Goal: Information Seeking & Learning: Check status

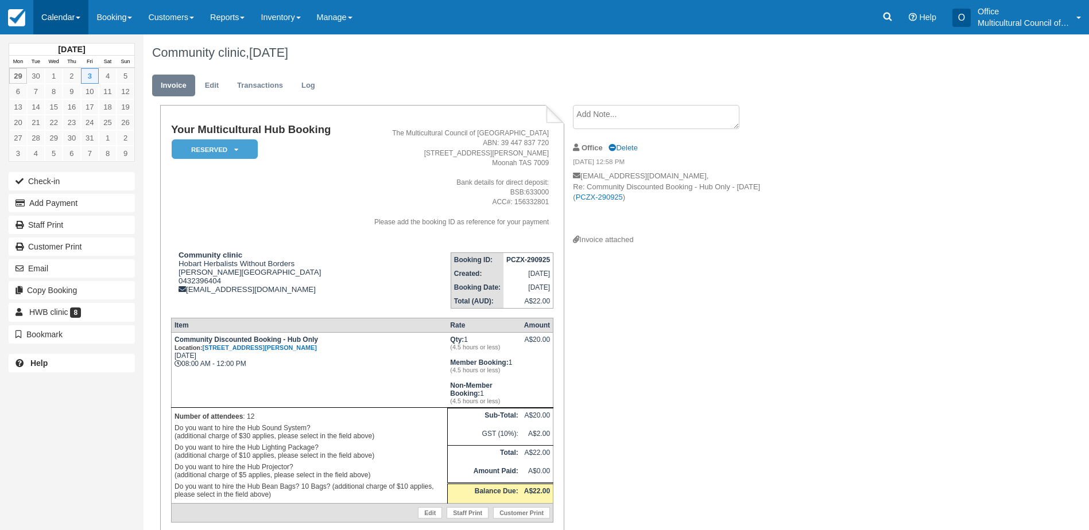
click at [44, 20] on link "Calendar" at bounding box center [60, 17] width 55 height 34
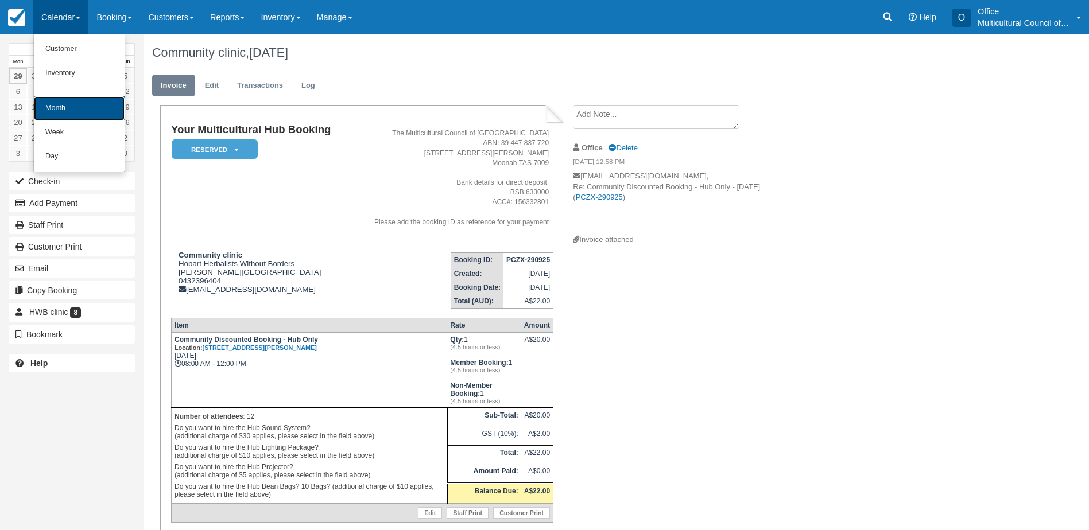
click at [78, 106] on link "Month" at bounding box center [79, 108] width 91 height 24
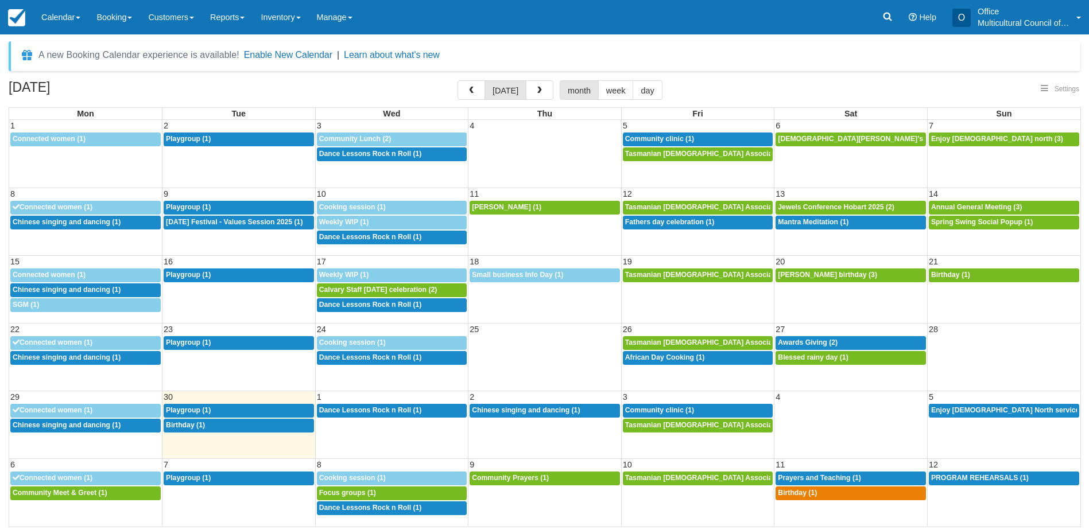
select select
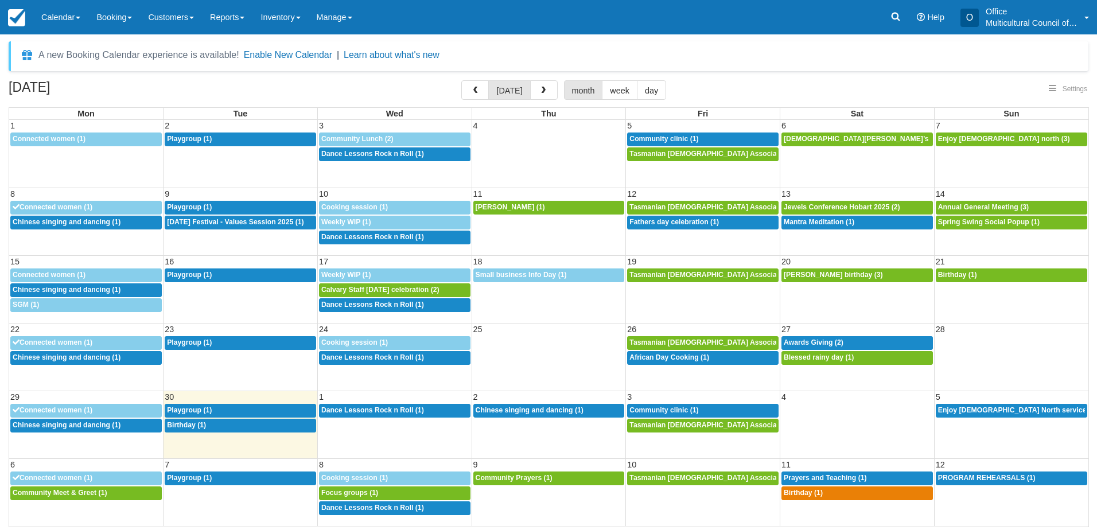
select select
click at [232, 428] on div "12p Birthday (1)" at bounding box center [240, 425] width 147 height 9
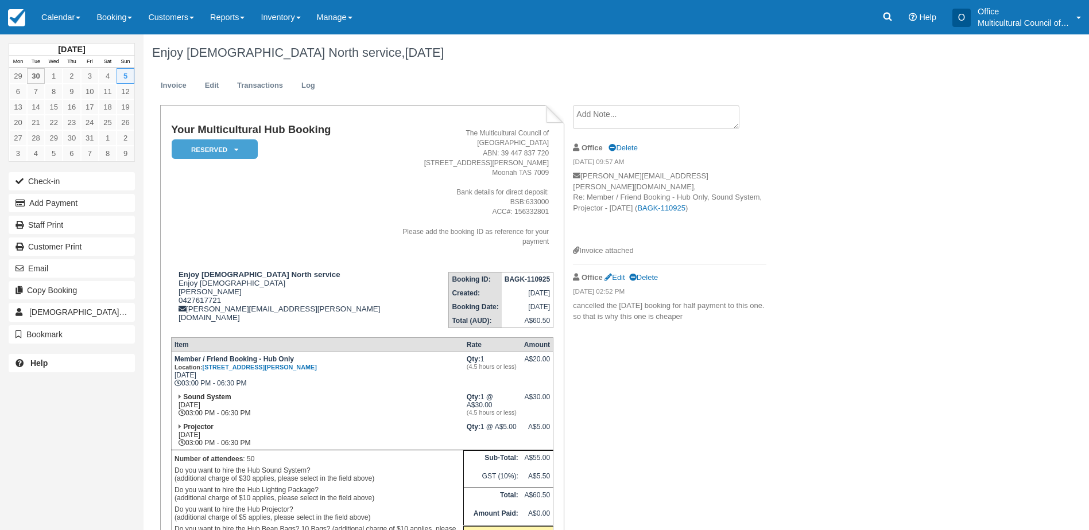
drag, startPoint x: 62, startPoint y: 22, endPoint x: 68, endPoint y: 40, distance: 19.2
click at [62, 22] on link "Calendar" at bounding box center [60, 17] width 55 height 34
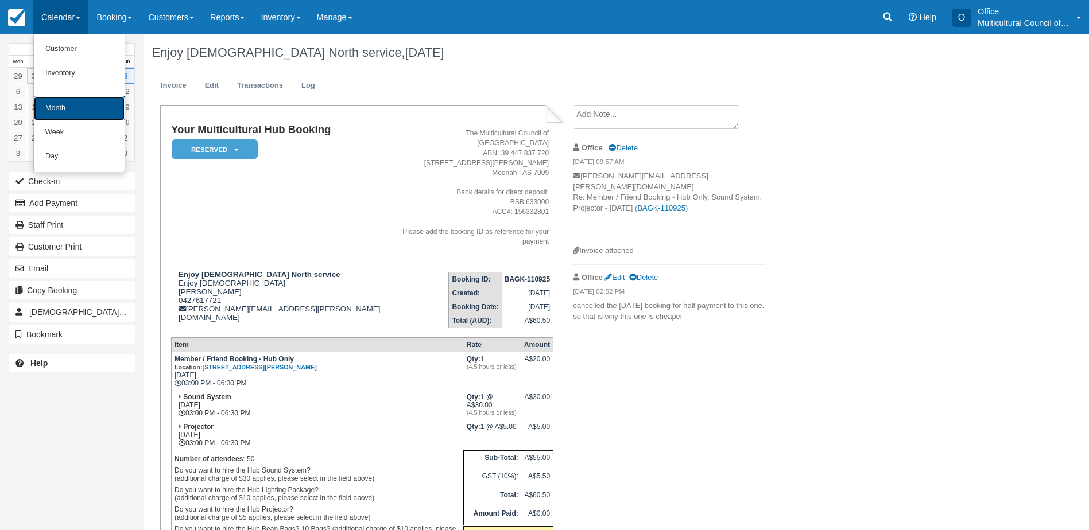
click at [87, 111] on link "Month" at bounding box center [79, 108] width 91 height 24
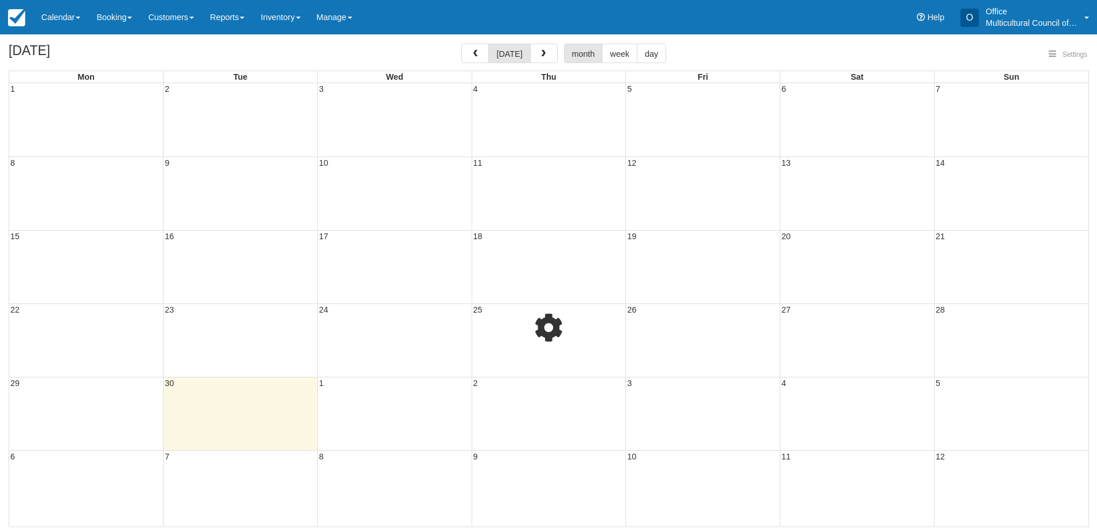
select select
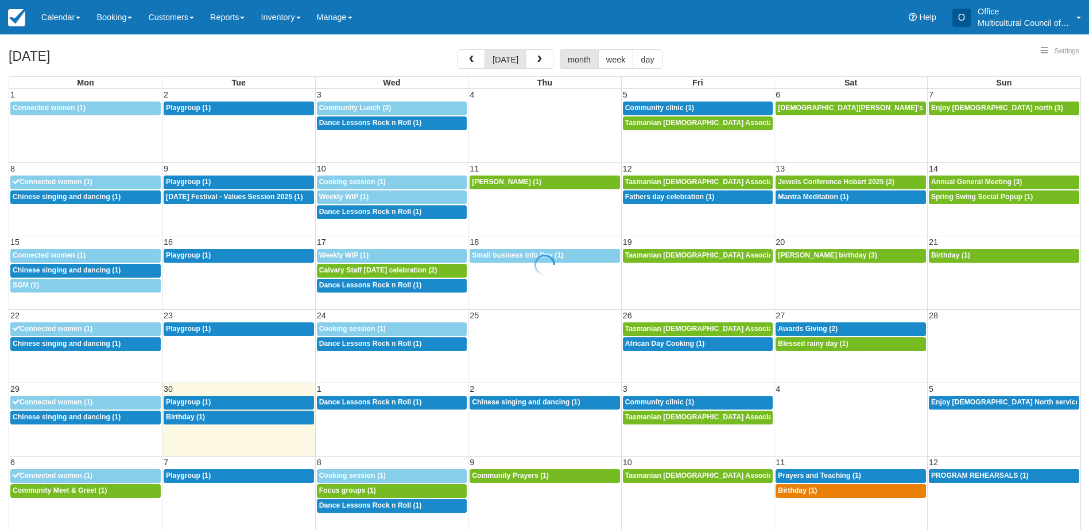
select select
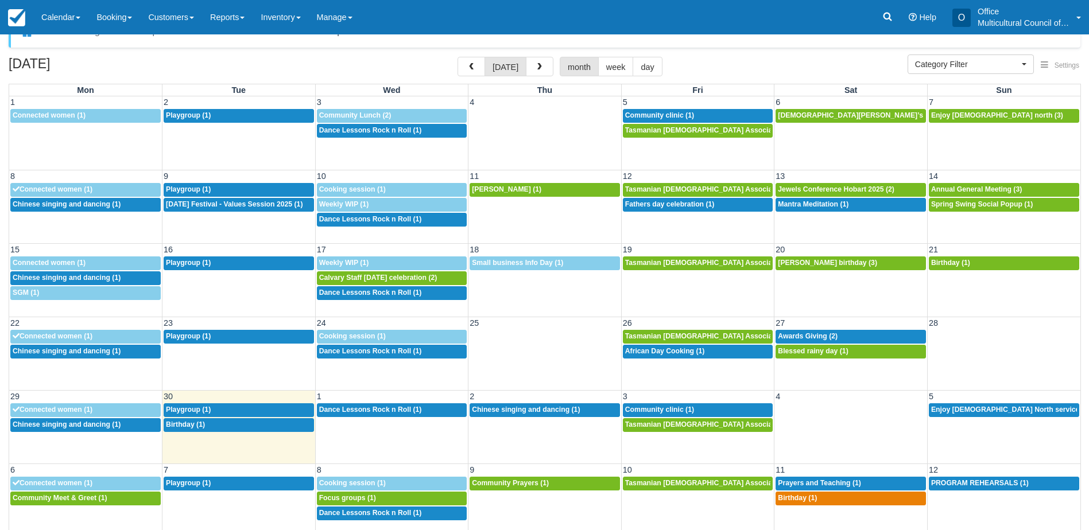
scroll to position [37, 0]
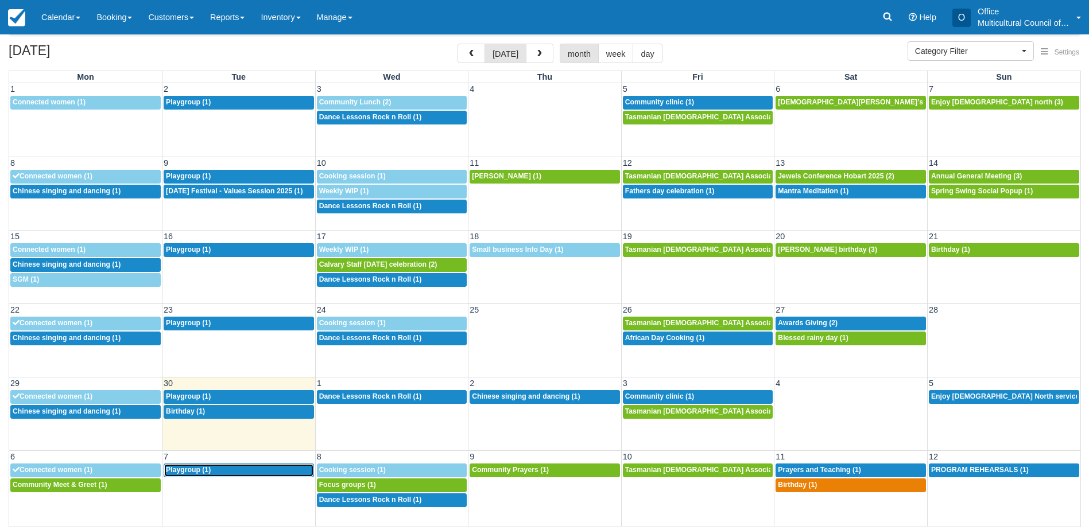
click at [199, 465] on link "9:30a Playgroup (1)" at bounding box center [239, 471] width 150 height 14
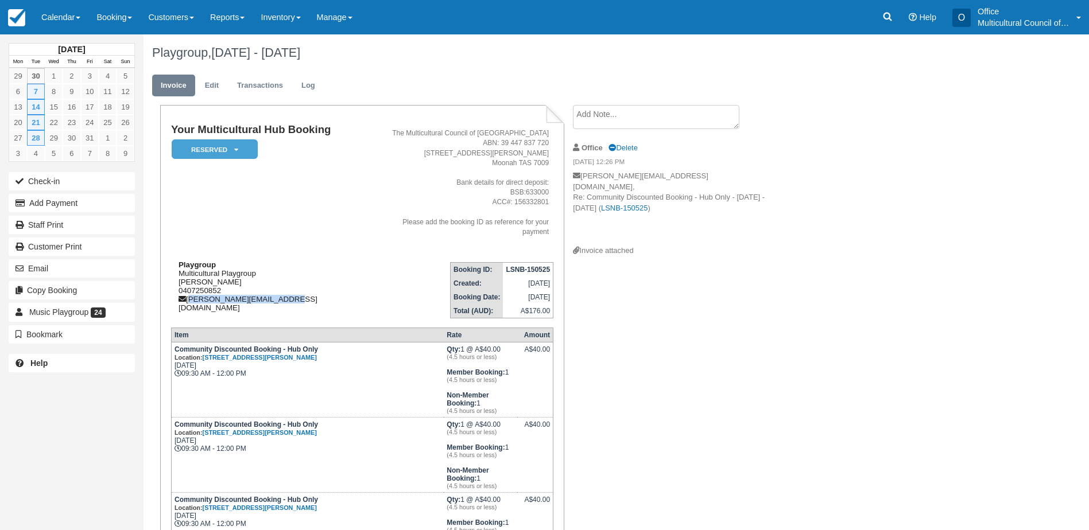
drag, startPoint x: 282, startPoint y: 292, endPoint x: 189, endPoint y: 293, distance: 92.4
click at [189, 293] on div "Playgroup Multicultural Playgroup [PERSON_NAME] 0407250852 [PERSON_NAME][EMAIL_…" at bounding box center [272, 287] width 203 height 52
copy div "[PERSON_NAME][EMAIL_ADDRESS][DOMAIN_NAME]"
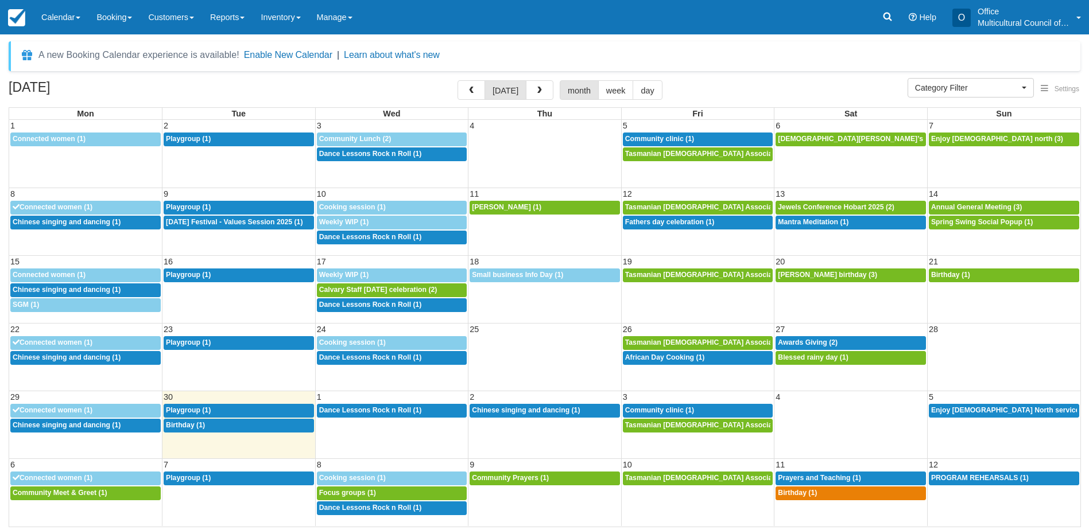
select select
